Goal: Check status: Check status

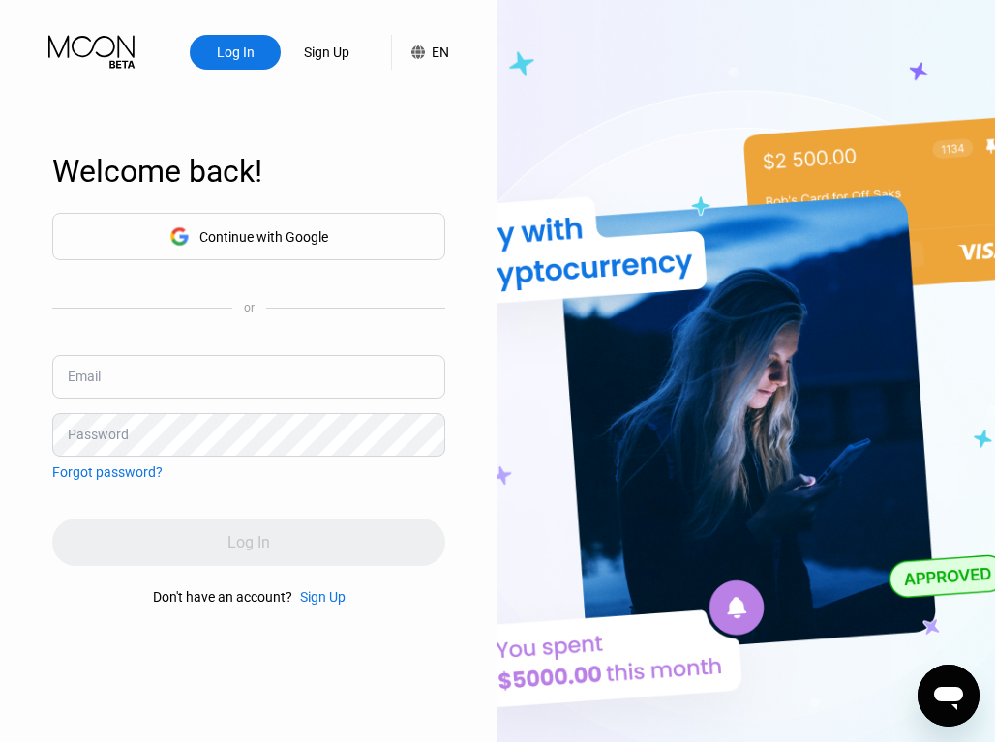
click at [386, 223] on div "Continue with Google" at bounding box center [248, 236] width 393 height 47
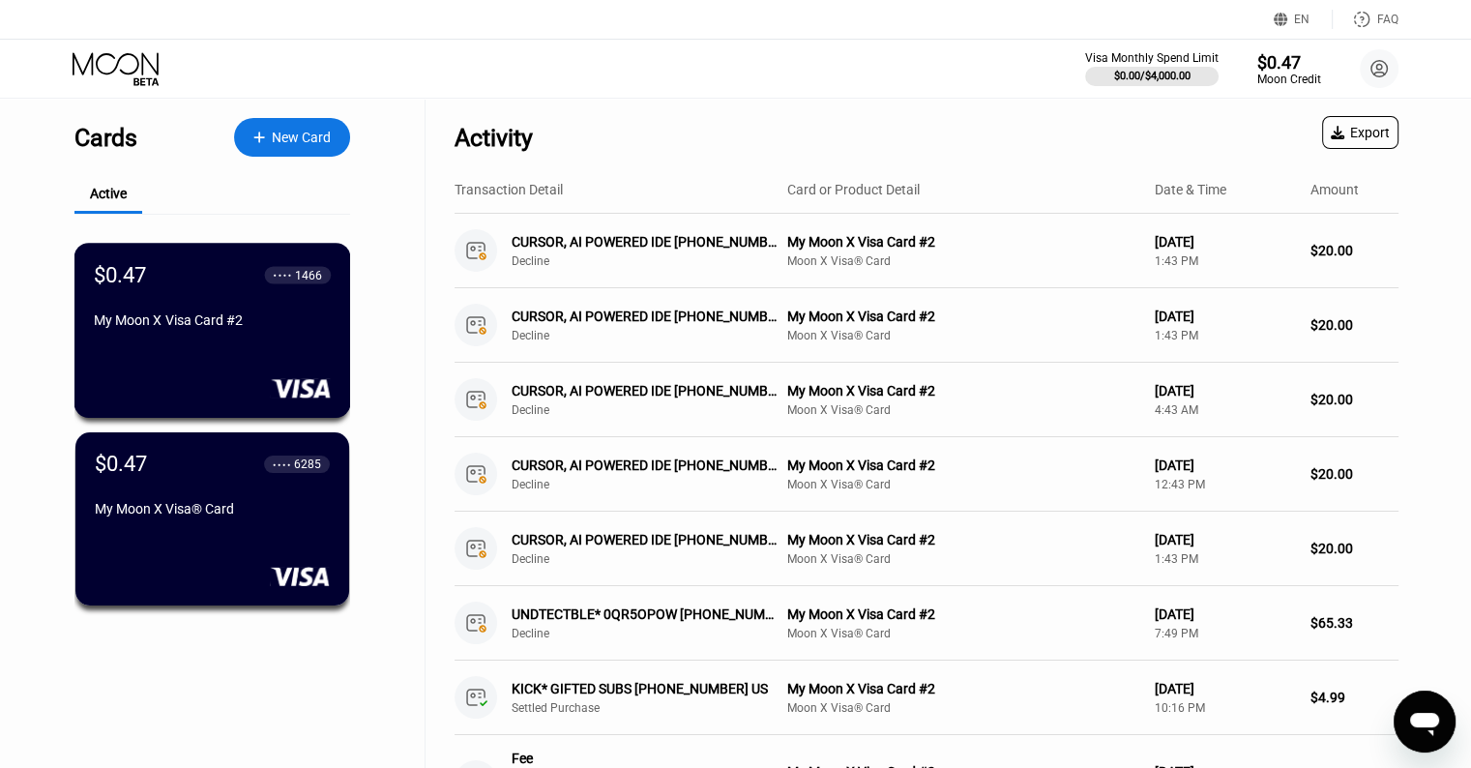
click at [288, 321] on div "My Moon X Visa Card #2" at bounding box center [212, 319] width 237 height 15
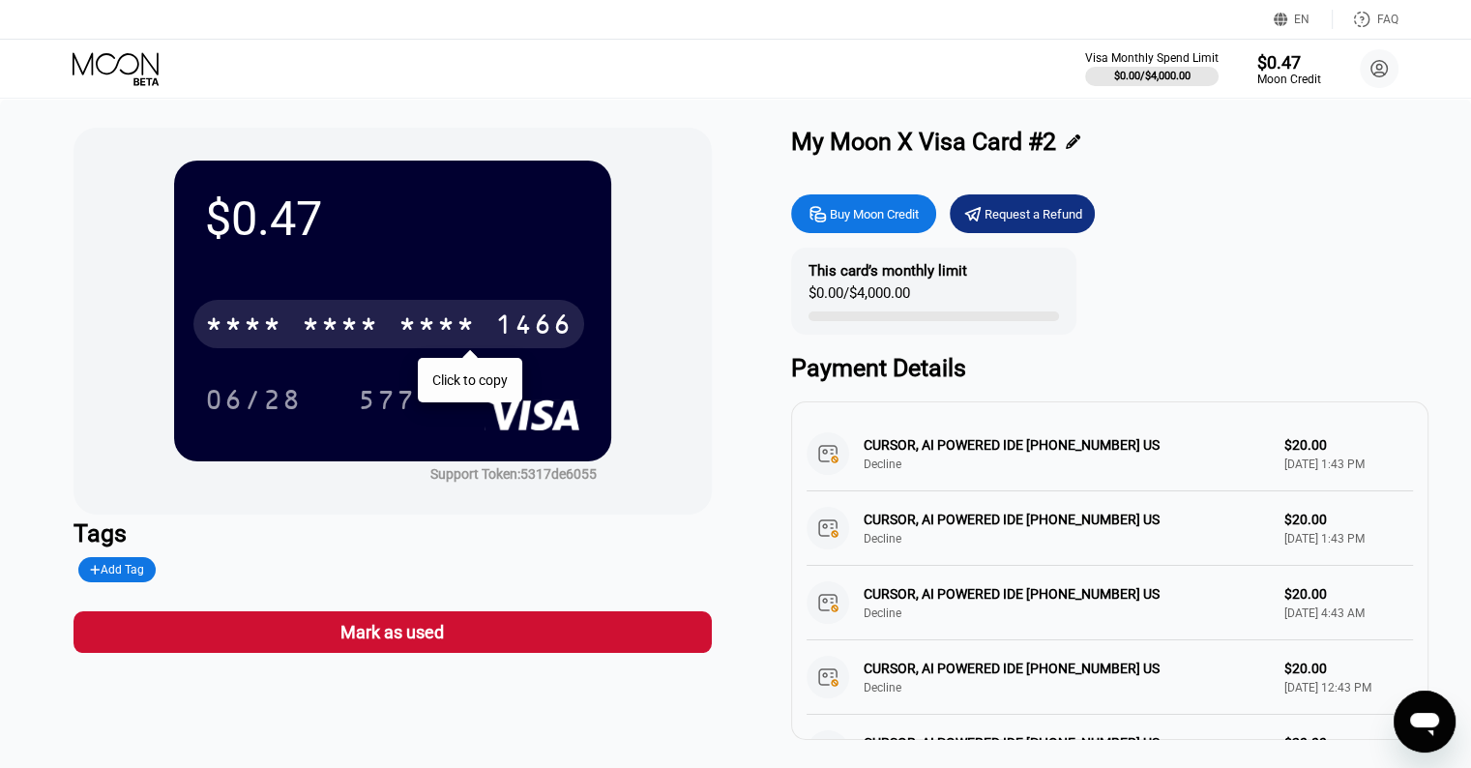
click at [522, 348] on div "* * * * * * * * * * * * 1466" at bounding box center [388, 324] width 391 height 48
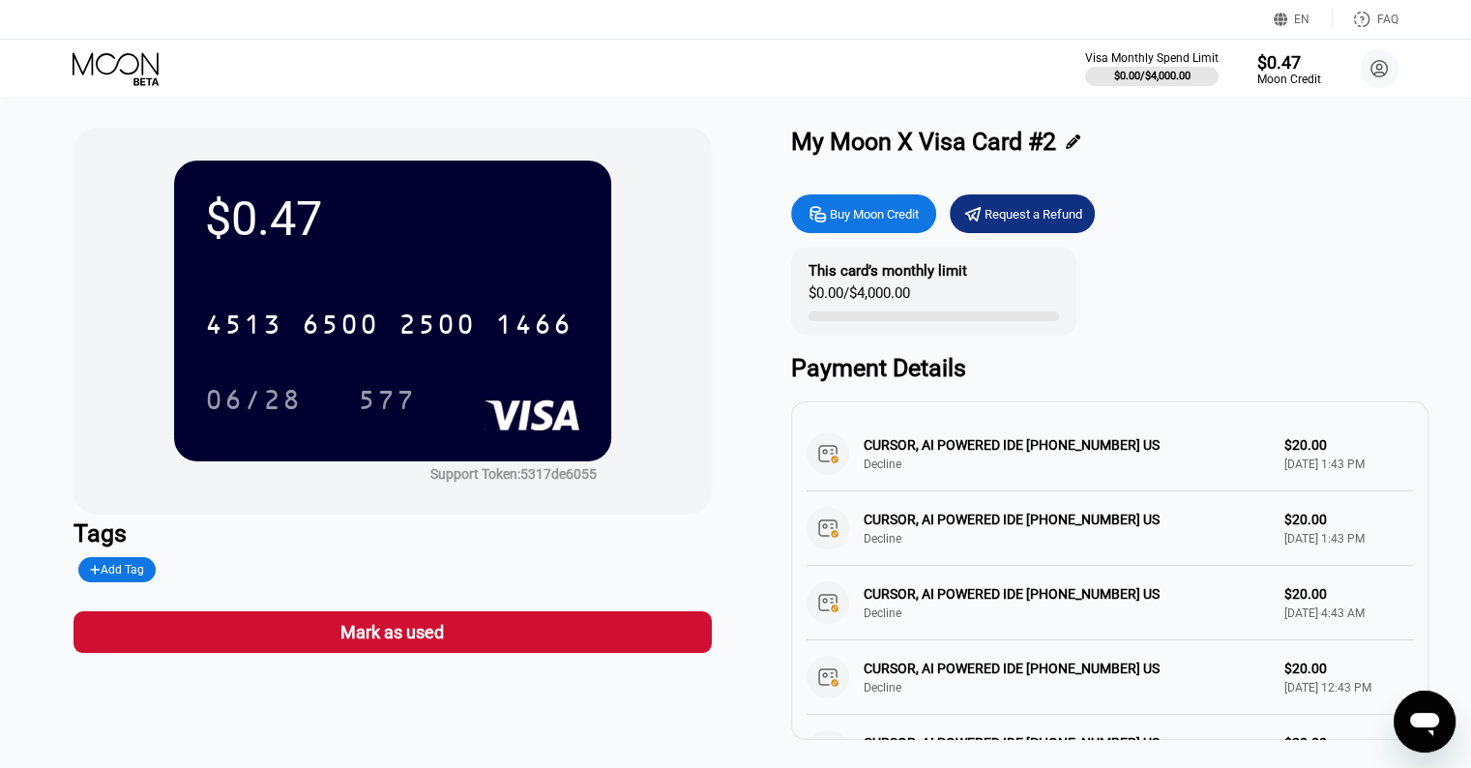
click at [89, 39] on div "EN Language Select an item Save FAQ" at bounding box center [735, 20] width 1471 height 40
click at [94, 59] on icon at bounding box center [118, 69] width 90 height 34
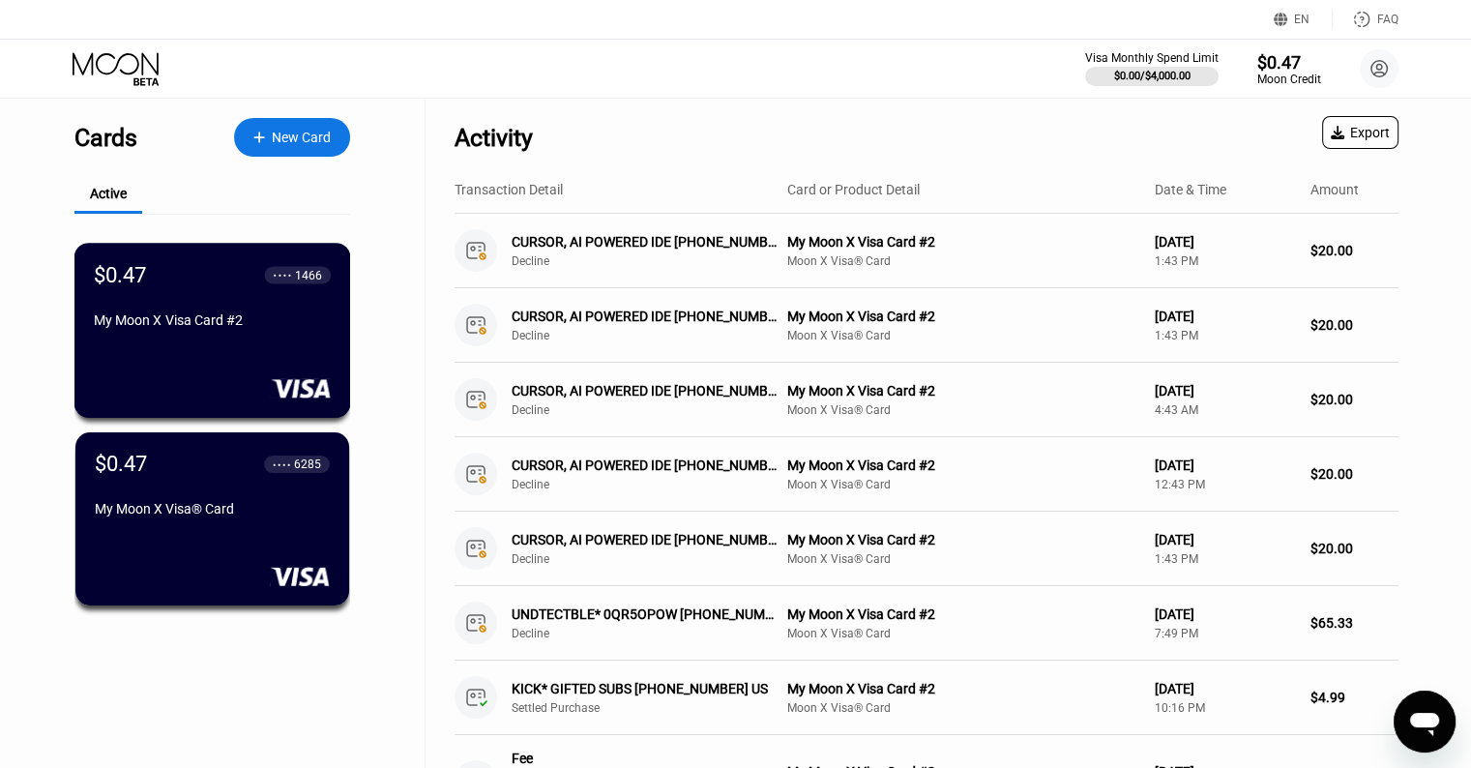
click at [288, 353] on div "$0.47 ● ● ● ● 1466 My Moon X Visa Card #2" at bounding box center [212, 330] width 277 height 175
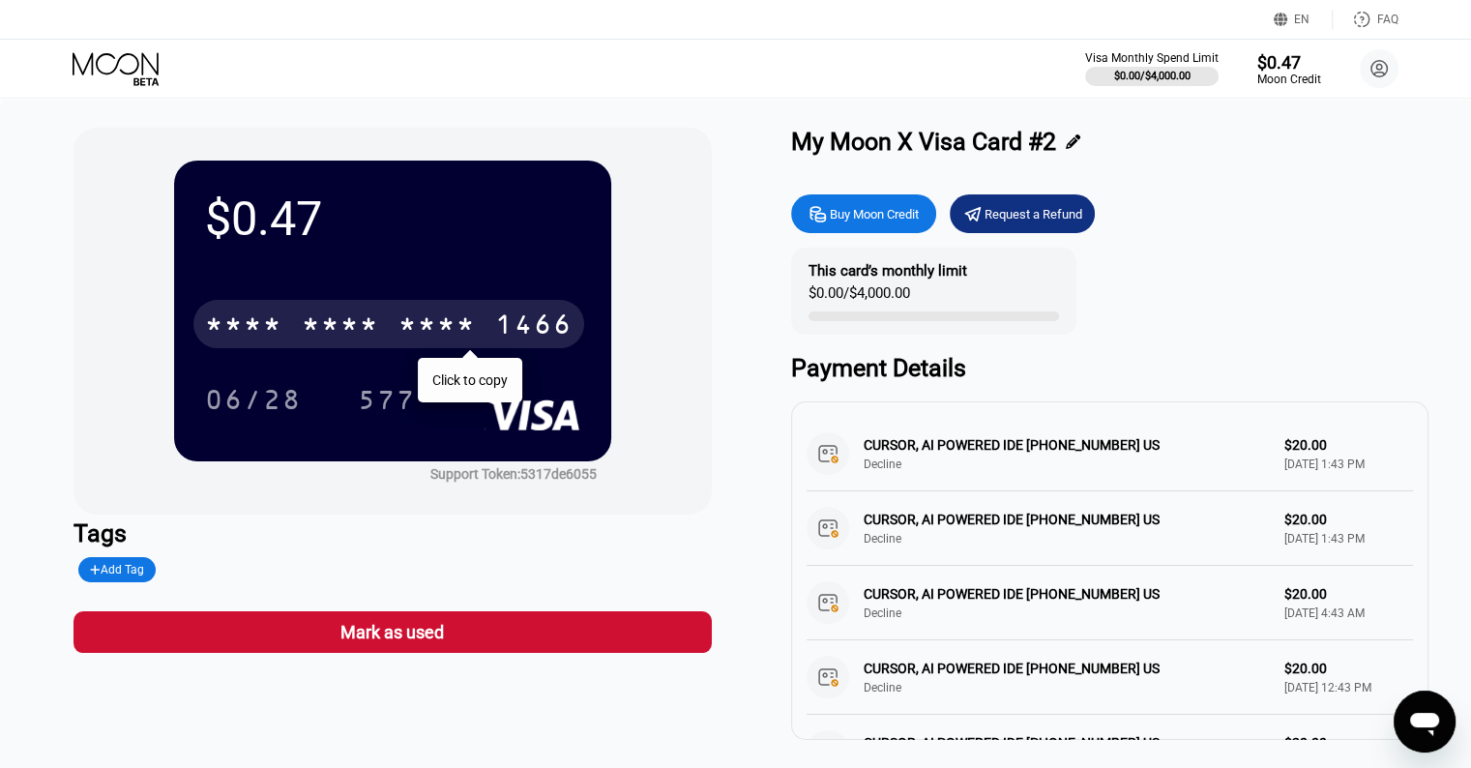
click at [401, 319] on div "* * * *" at bounding box center [437, 327] width 77 height 31
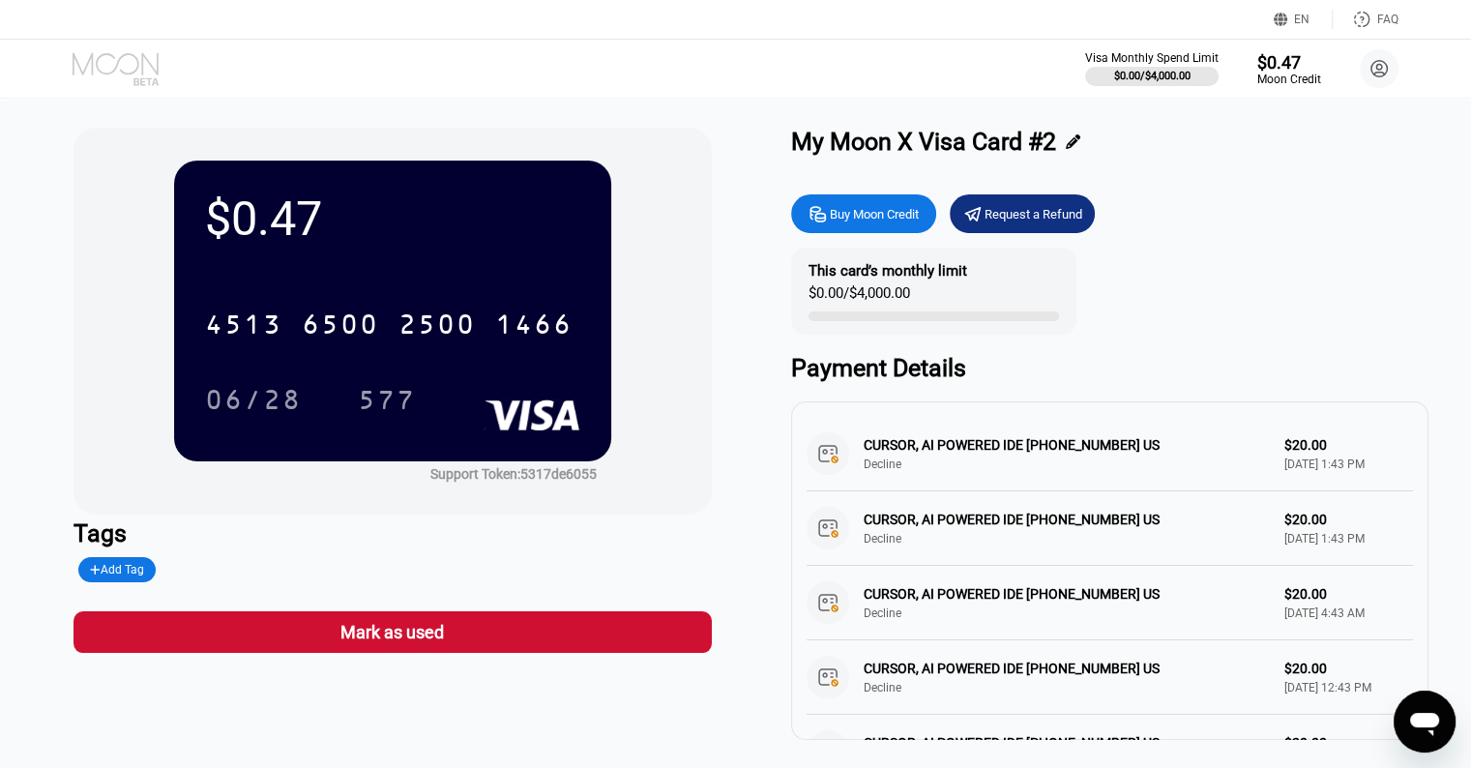
click at [143, 71] on icon at bounding box center [116, 63] width 86 height 22
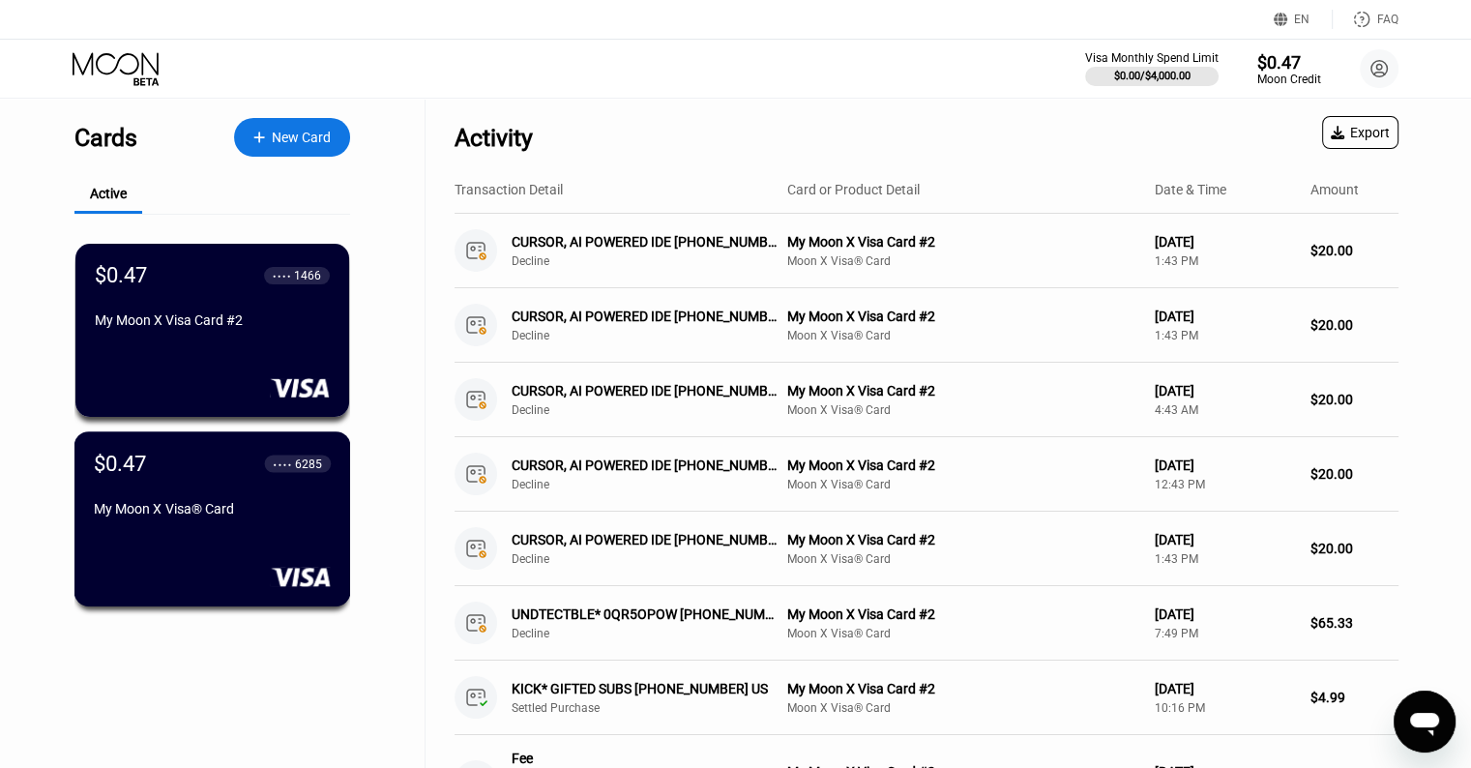
click at [224, 454] on div "$0.47 ● ● ● ● 6285" at bounding box center [212, 463] width 237 height 24
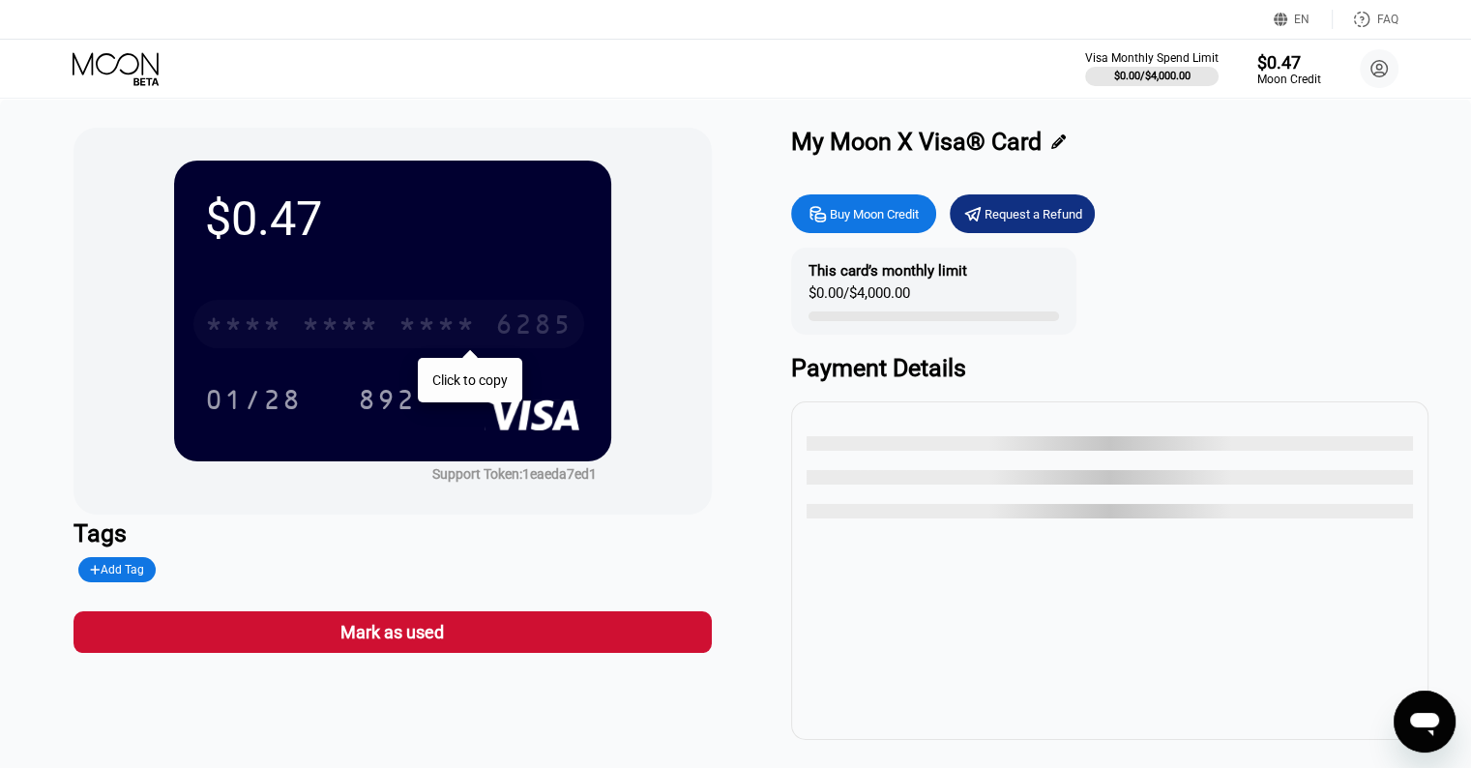
click at [490, 326] on div "* * * * * * * * * * * * 6285" at bounding box center [388, 324] width 391 height 48
